Goal: Task Accomplishment & Management: Use online tool/utility

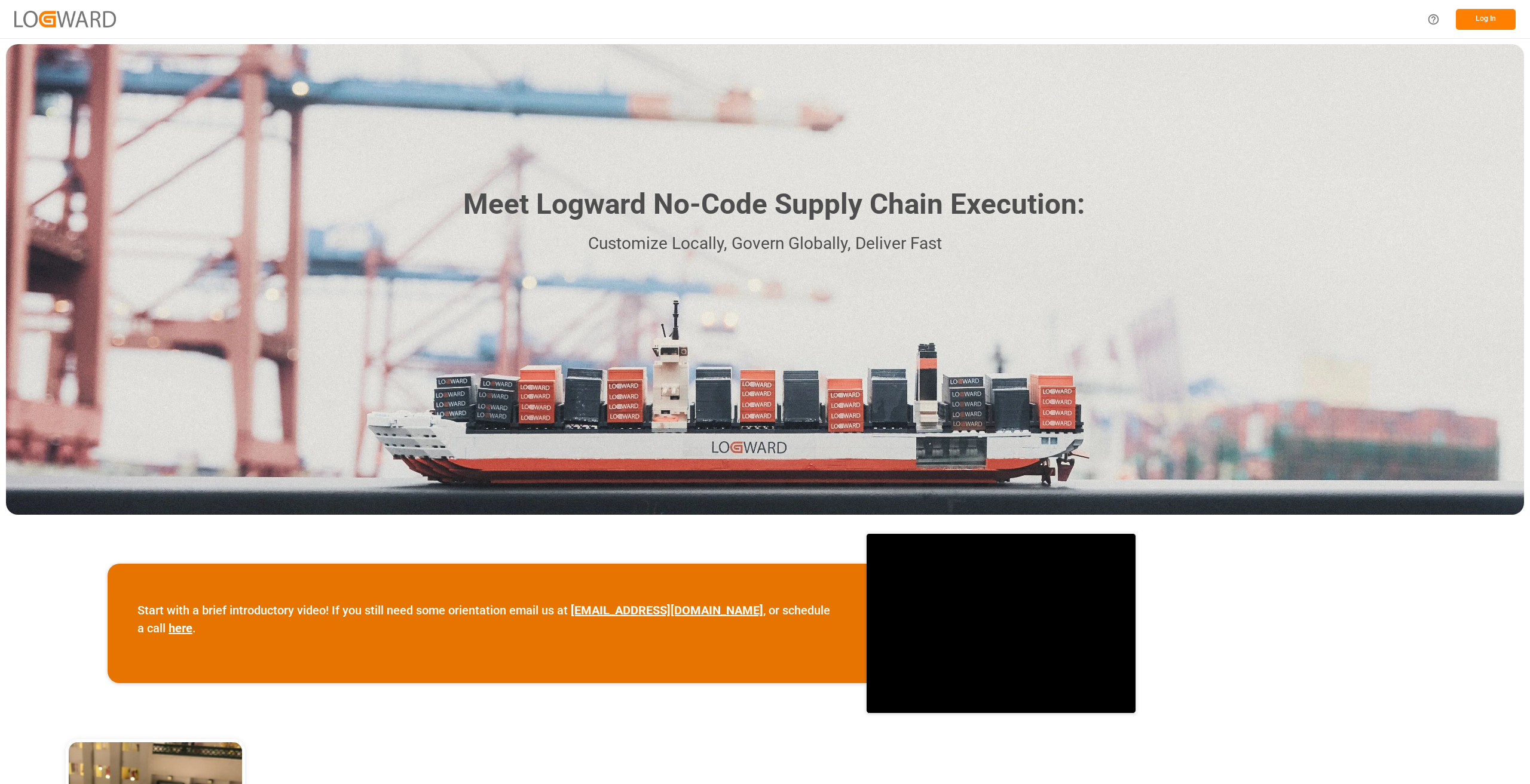
click at [1480, 21] on button "Log In" at bounding box center [1485, 19] width 60 height 21
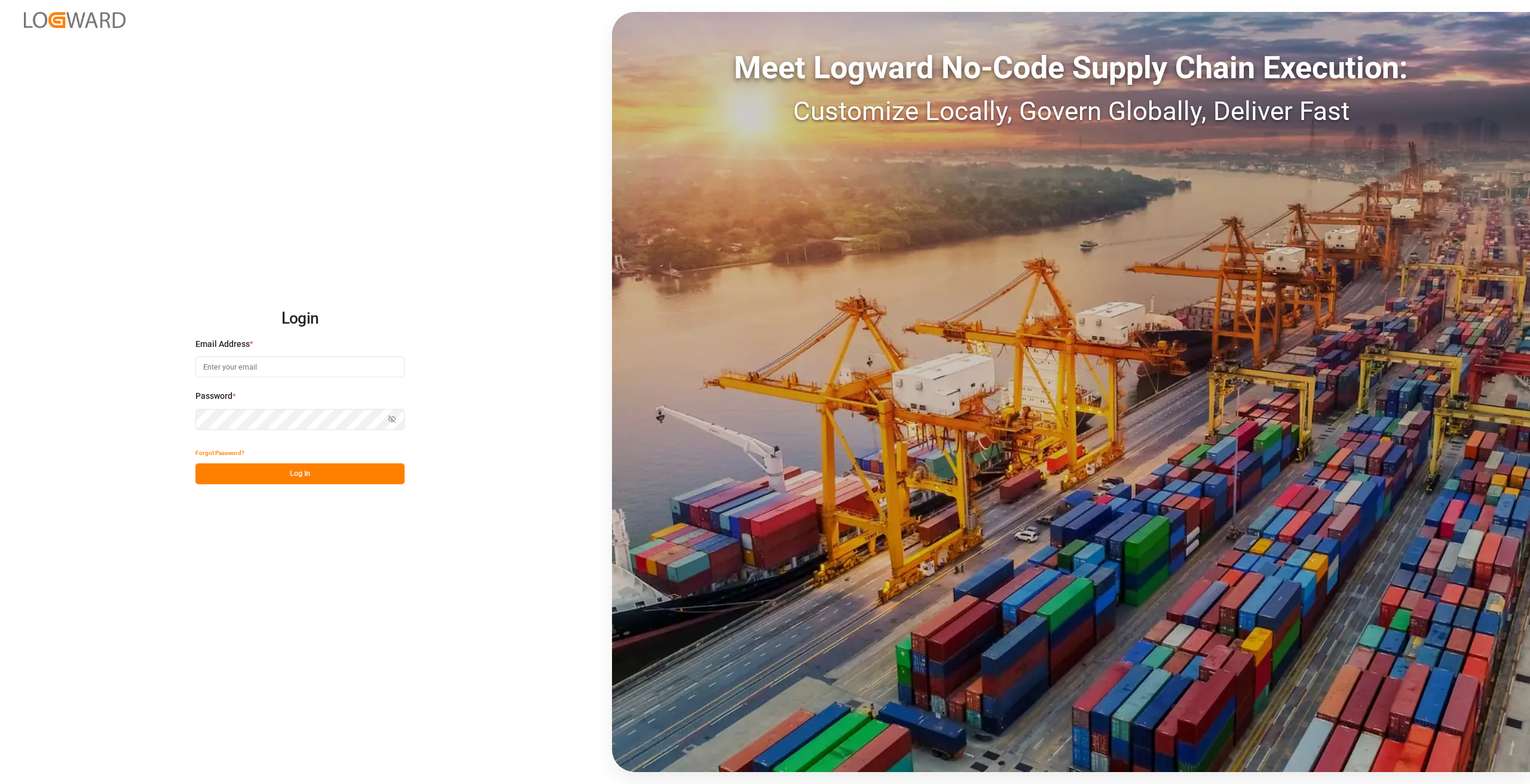
click at [245, 371] on input at bounding box center [299, 367] width 209 height 21
type input "[PERSON_NAME][EMAIL_ADDRESS][DOMAIN_NAME]"
click at [260, 473] on button "Log In" at bounding box center [299, 473] width 209 height 21
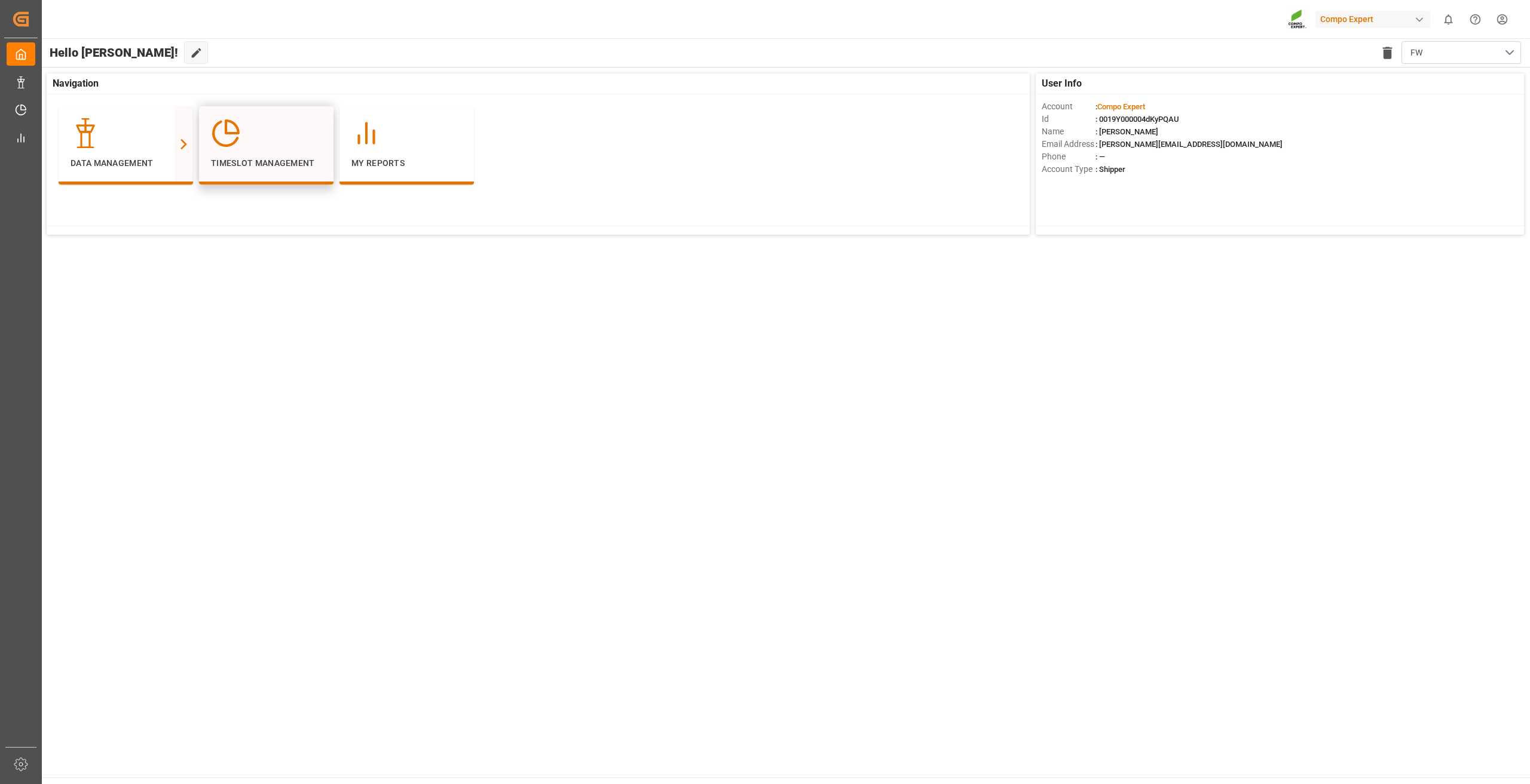
click at [301, 156] on div "Timeslot Management" at bounding box center [266, 144] width 111 height 51
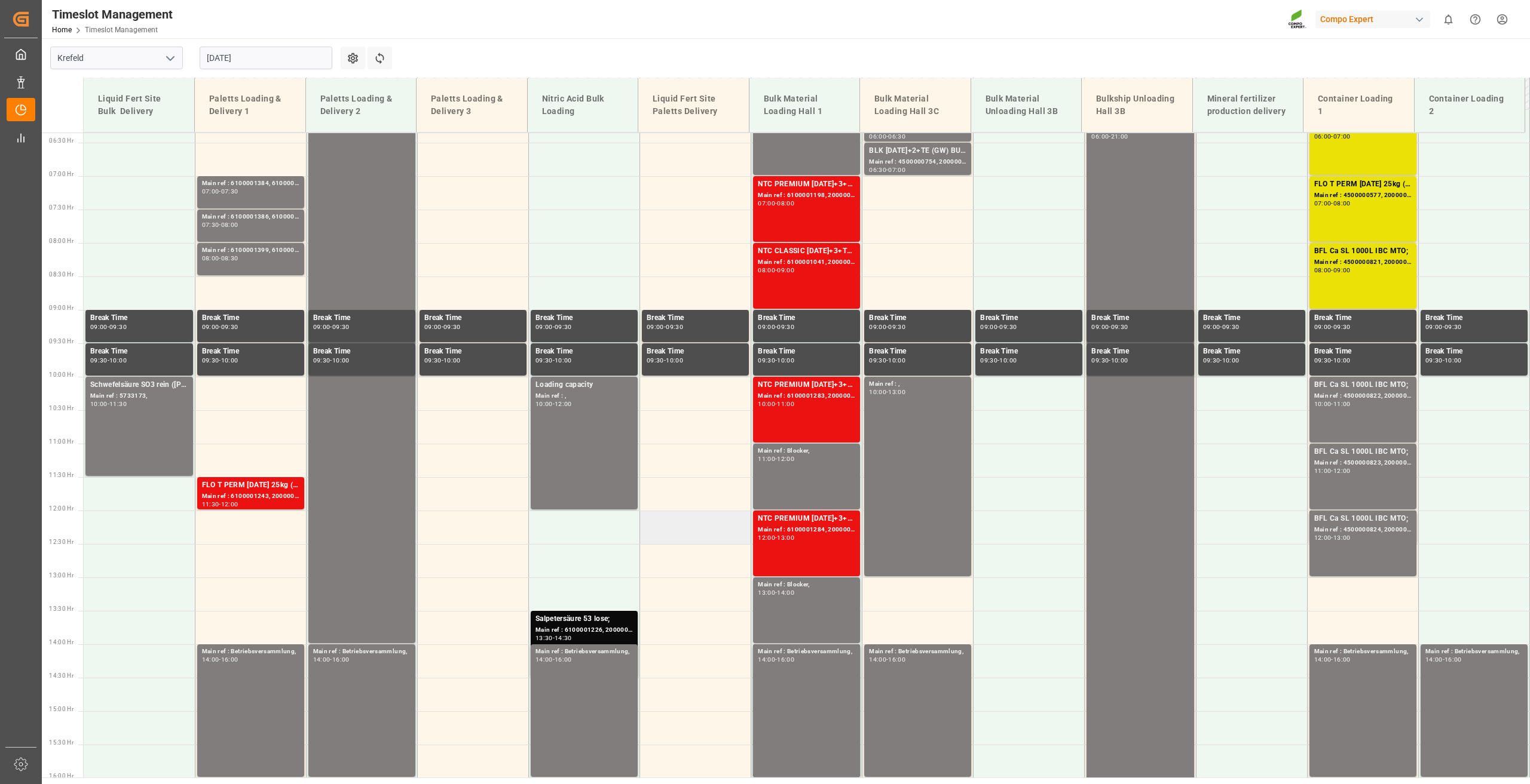
scroll to position [188, 0]
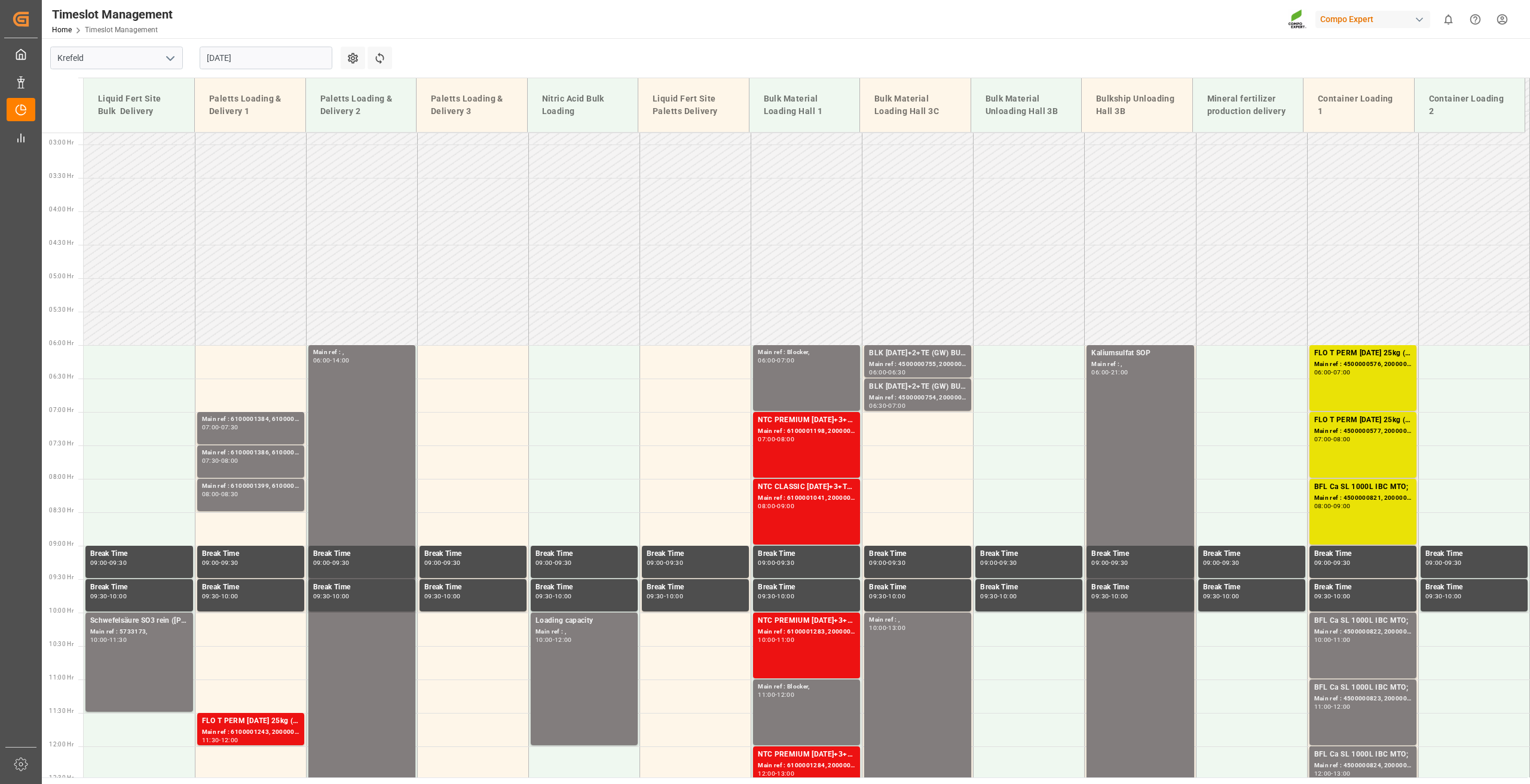
click at [210, 59] on input "[DATE]" at bounding box center [265, 57] width 133 height 22
